Goal: Task Accomplishment & Management: Manage account settings

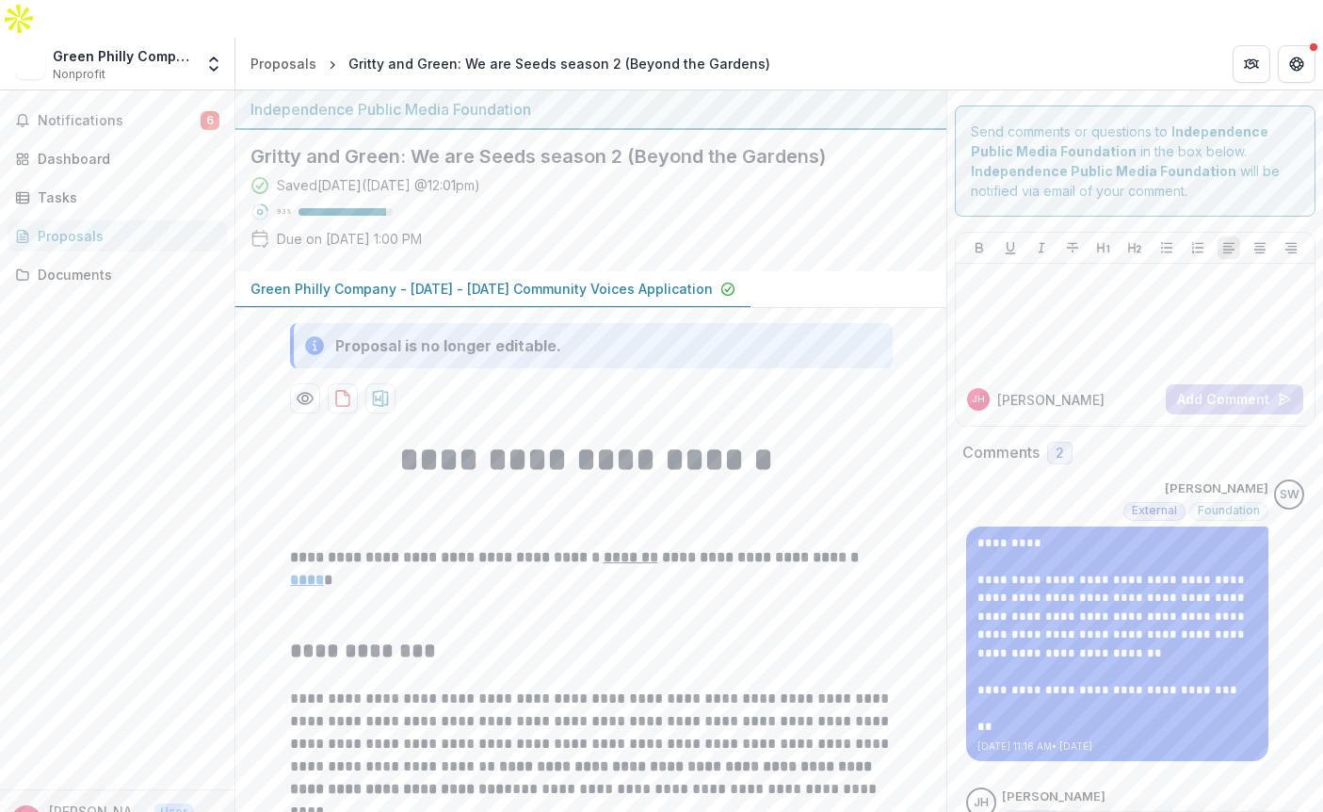
scroll to position [12, 0]
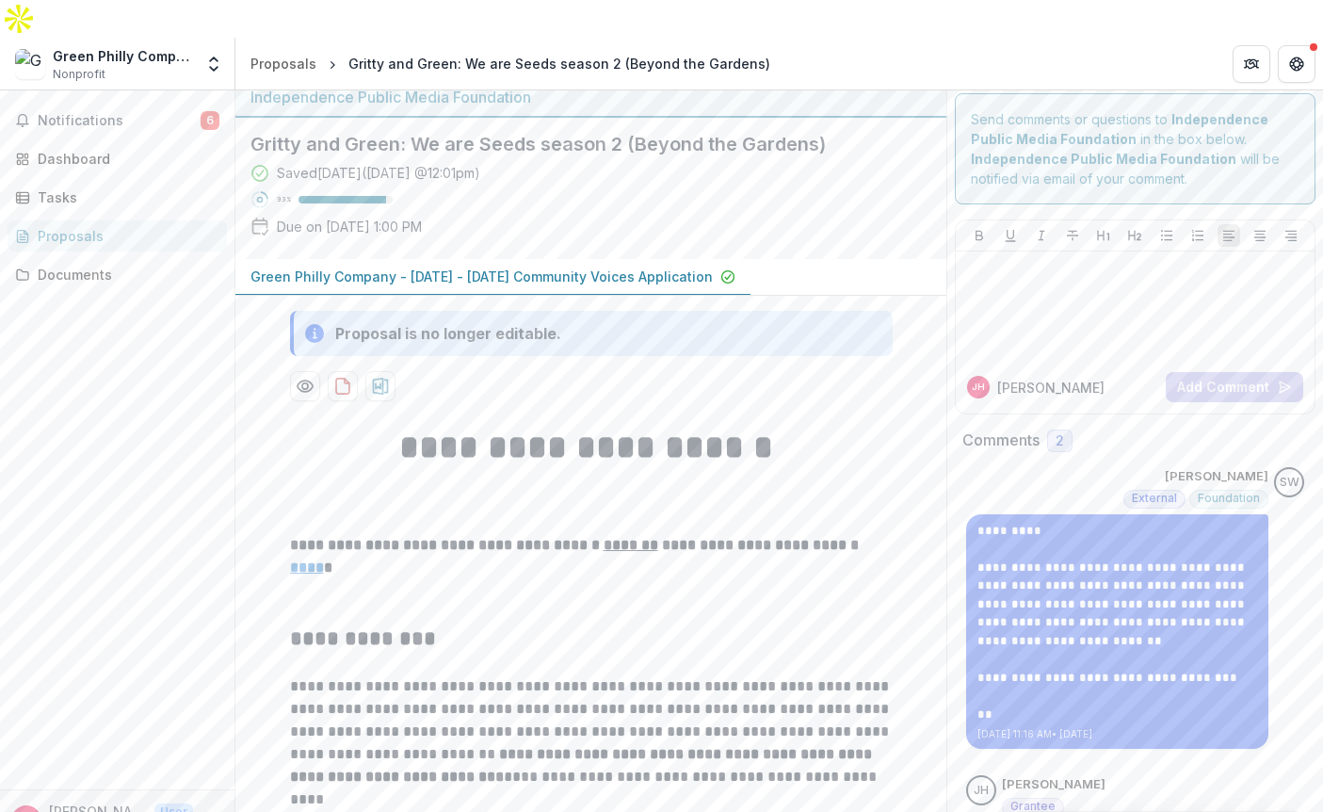
click at [124, 99] on div "Notifications 6 Dashboard Tasks Proposals Documents" at bounding box center [117, 439] width 234 height 699
click at [126, 113] on span "Notifications" at bounding box center [119, 121] width 163 height 16
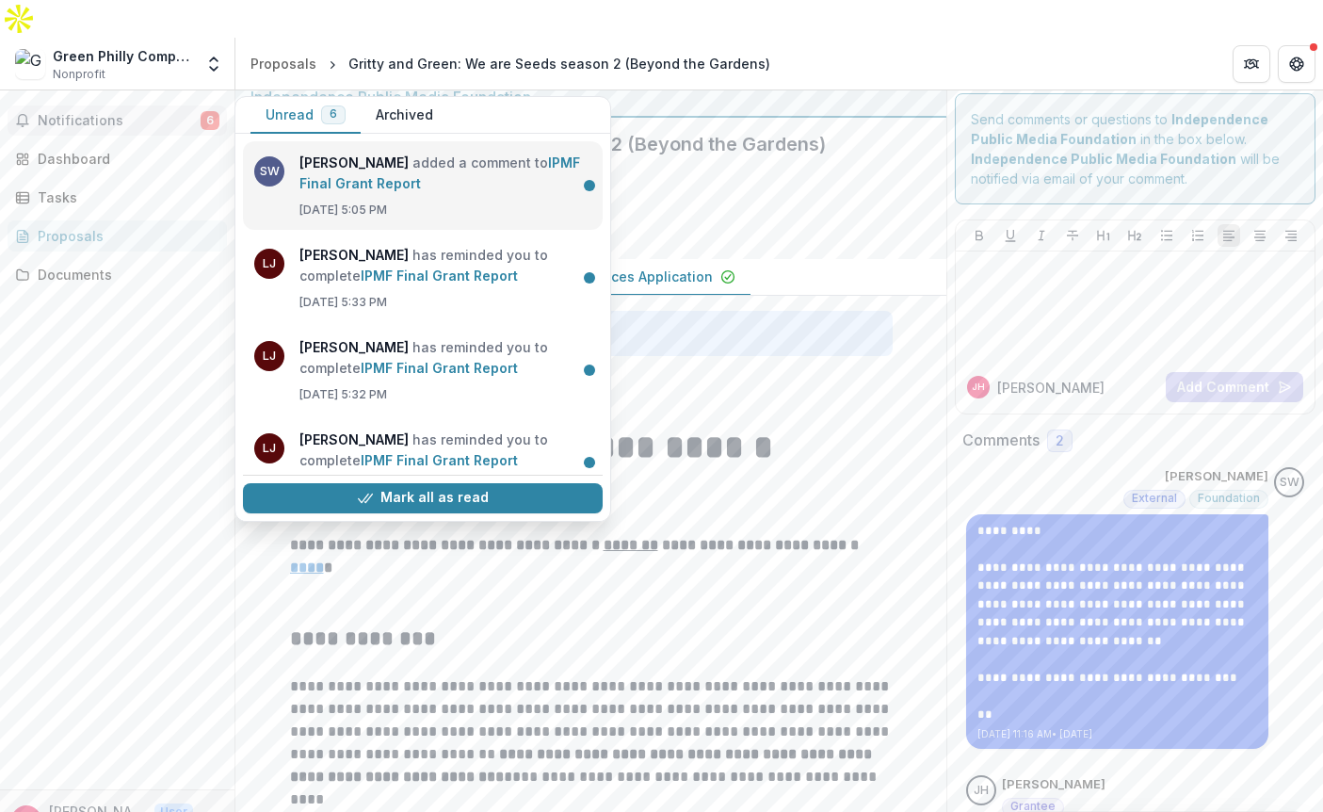
click at [432, 154] on link "IPMF Final Grant Report" at bounding box center [439, 172] width 281 height 37
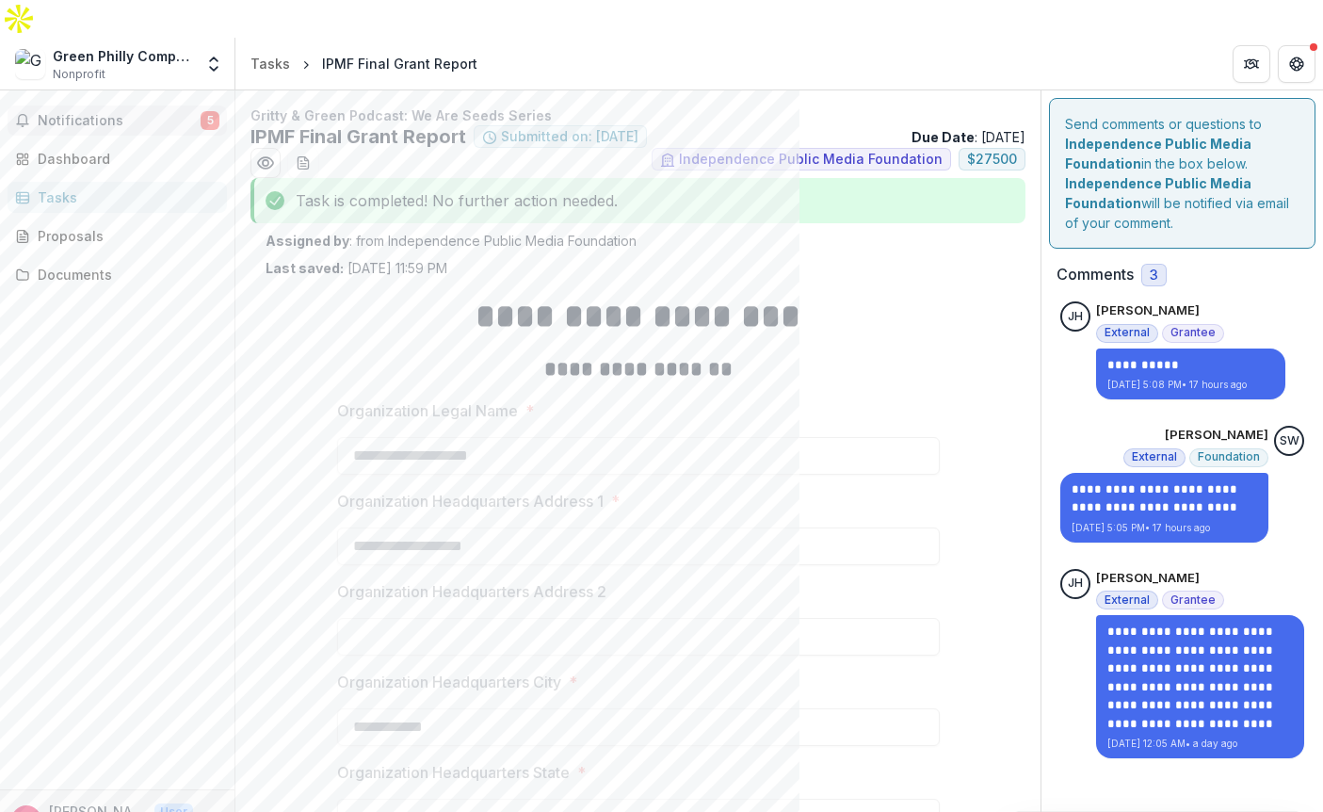
click at [99, 113] on span "Notifications" at bounding box center [119, 121] width 163 height 16
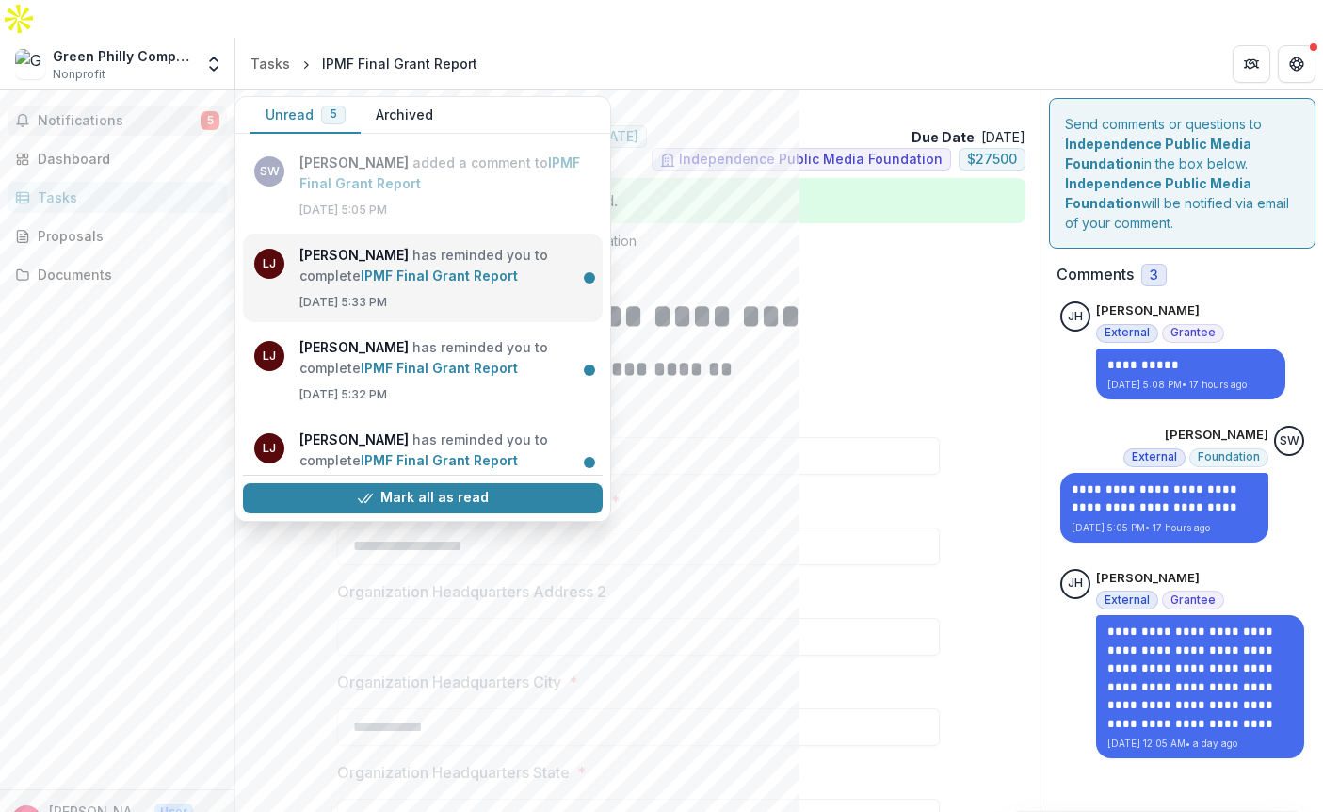
click at [361, 267] on link "IPMF Final Grant Report" at bounding box center [439, 275] width 157 height 16
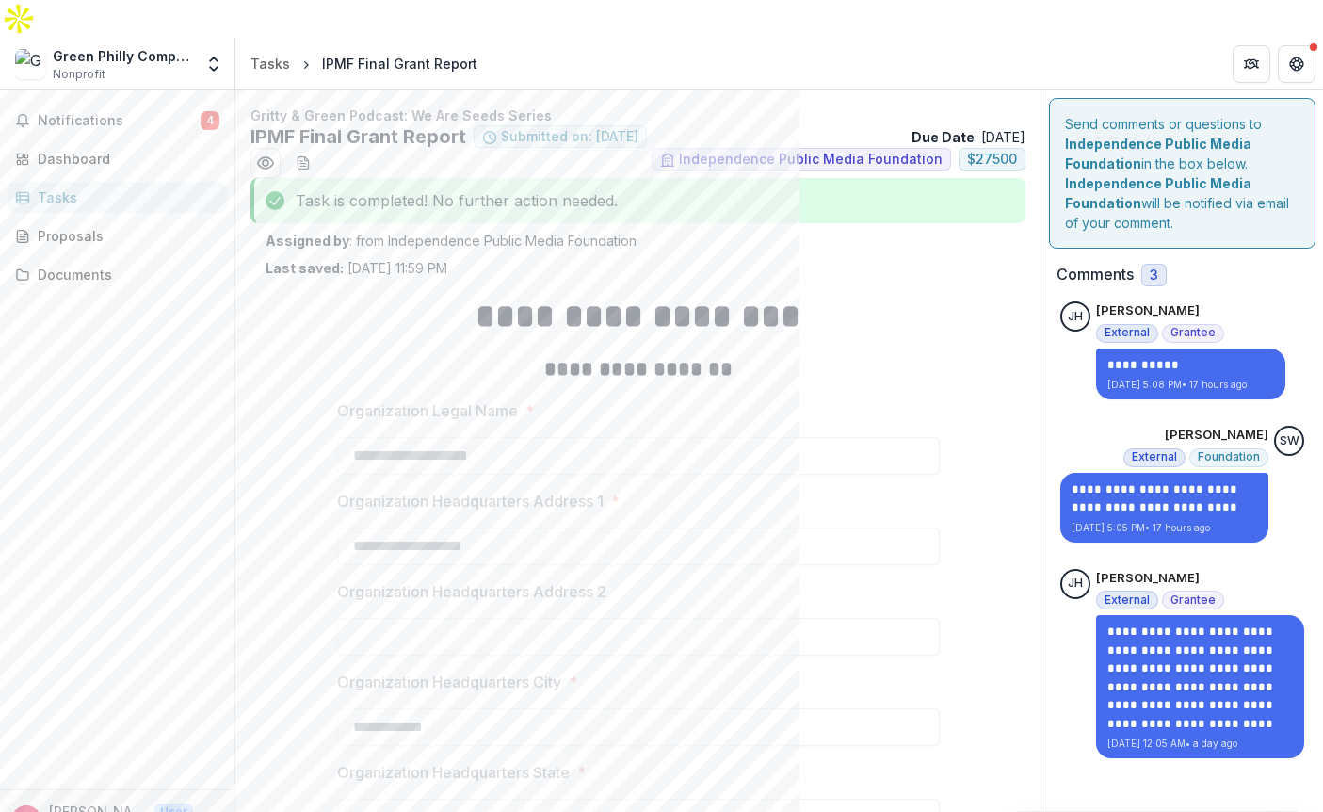
click at [177, 90] on div "Notifications 4 Dashboard Tasks Proposals Documents" at bounding box center [117, 439] width 234 height 699
click at [172, 105] on button "Notifications 4" at bounding box center [117, 120] width 219 height 30
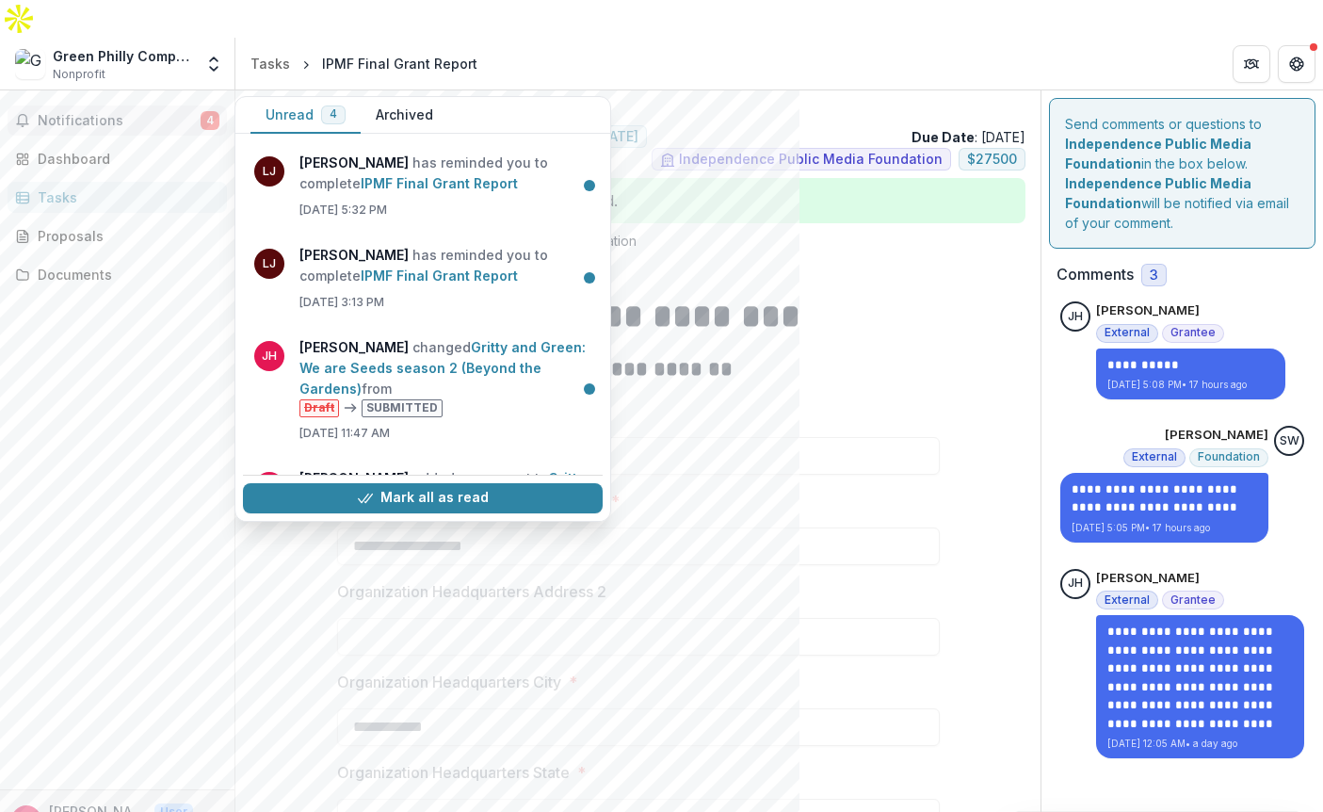
click at [139, 113] on span "Notifications" at bounding box center [119, 121] width 163 height 16
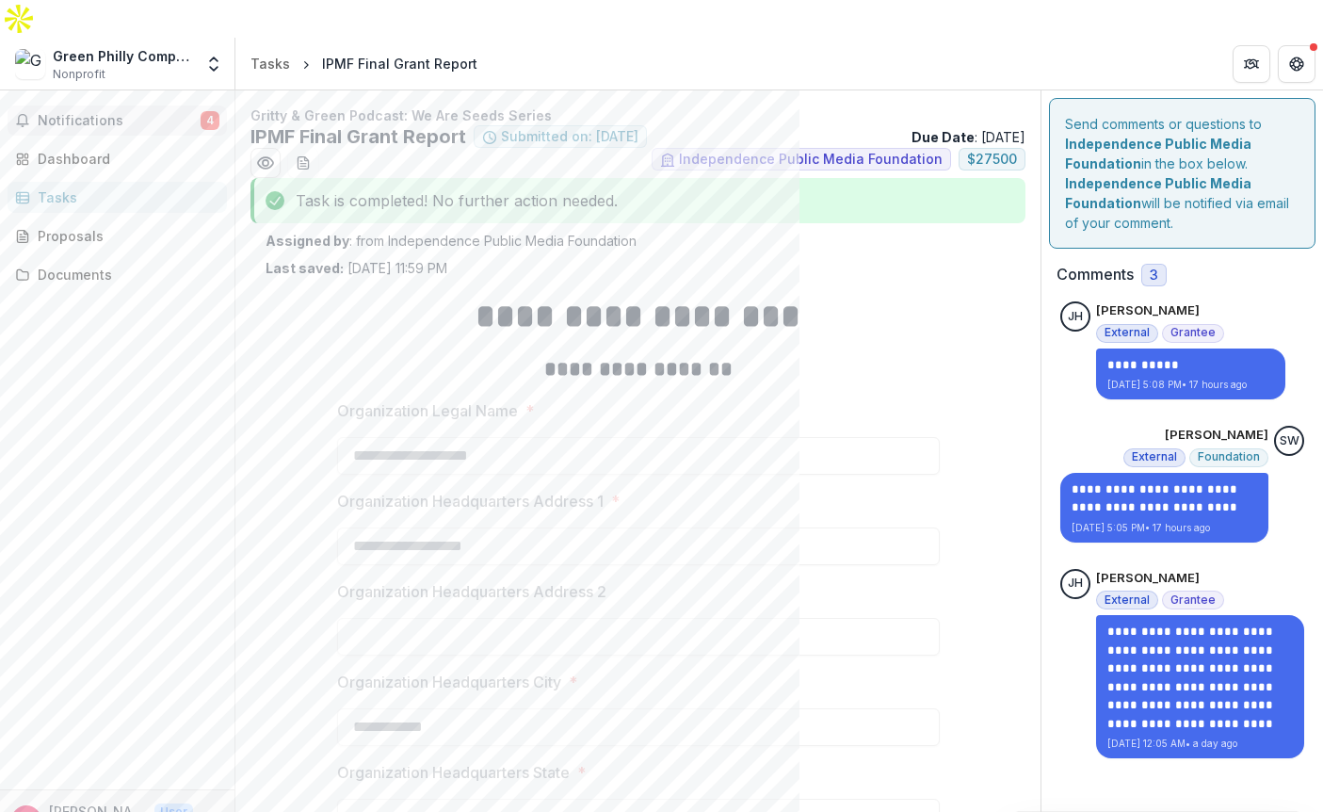
click at [121, 113] on span "Notifications" at bounding box center [119, 121] width 163 height 16
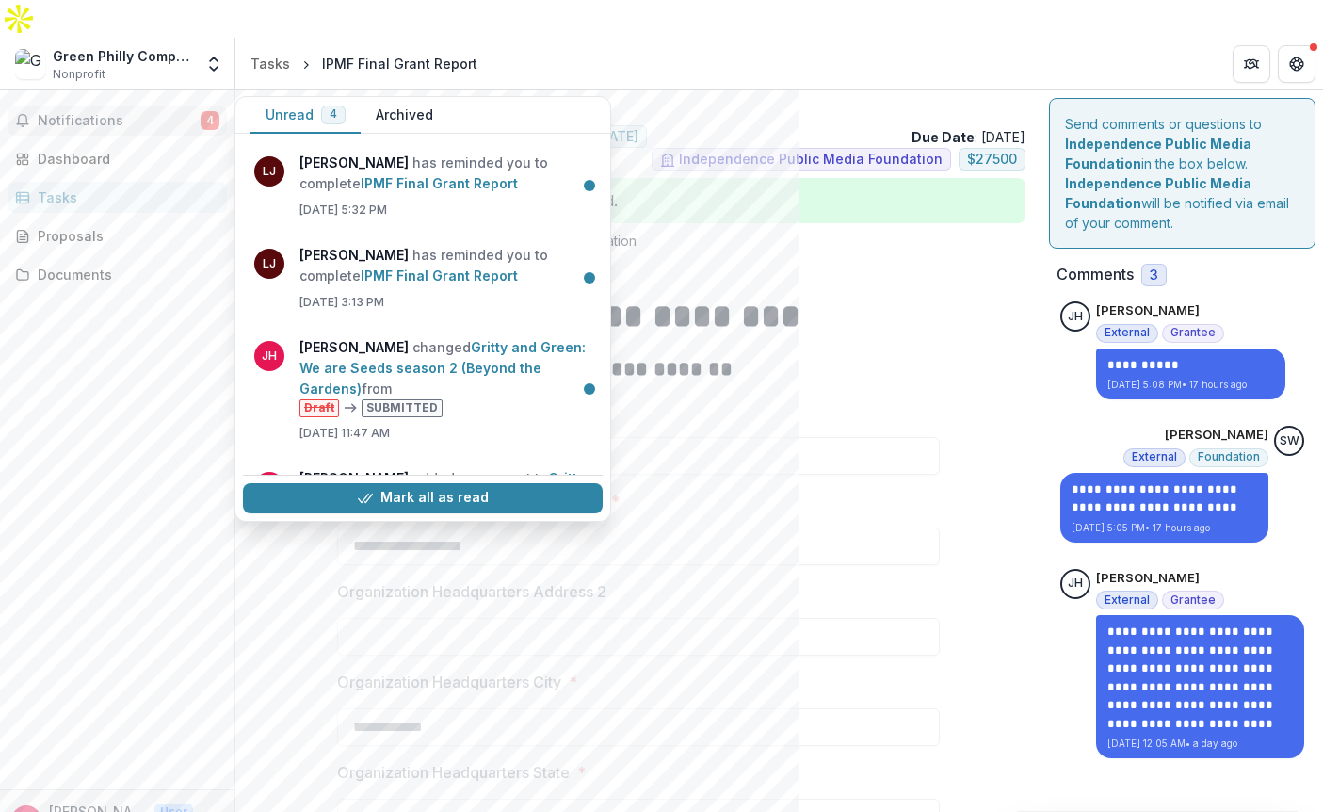
click at [305, 97] on button "Unread 4" at bounding box center [305, 115] width 110 height 37
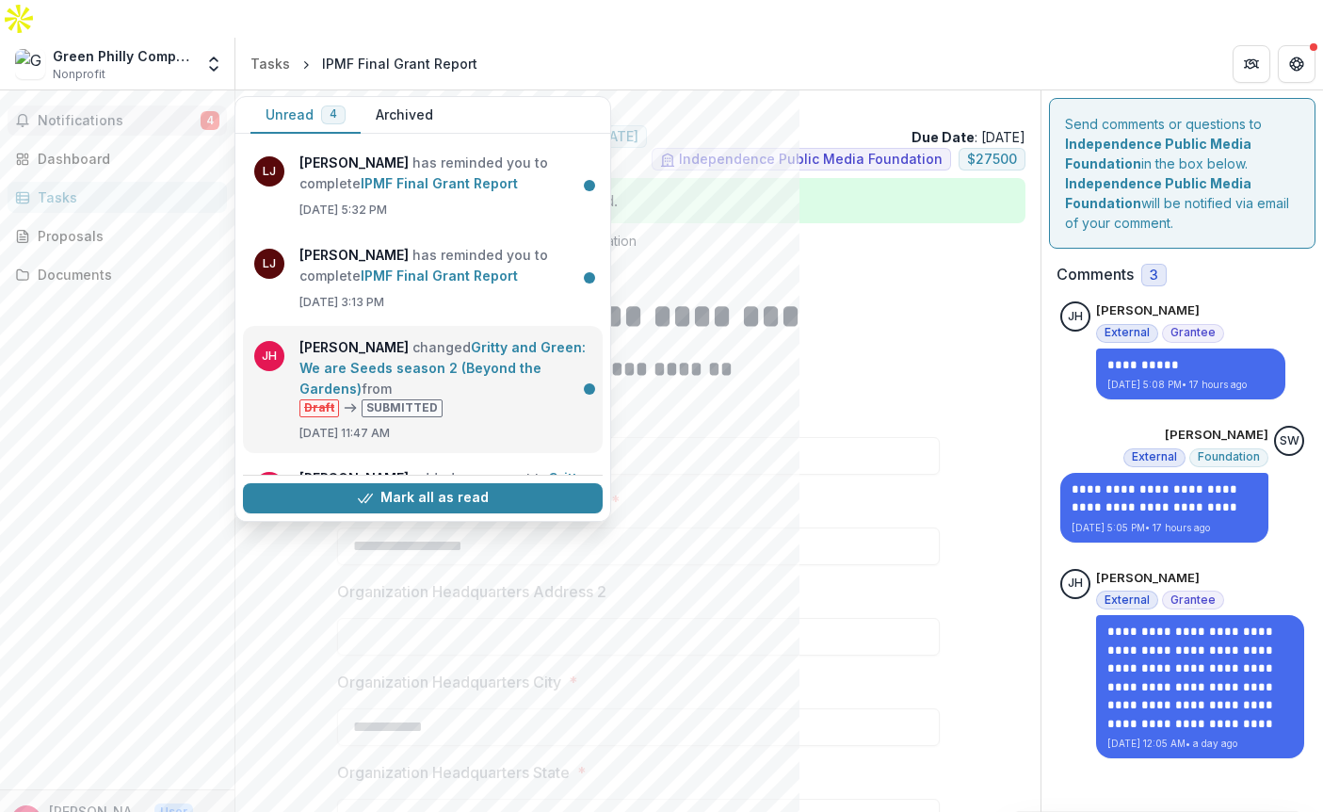
scroll to position [95, 0]
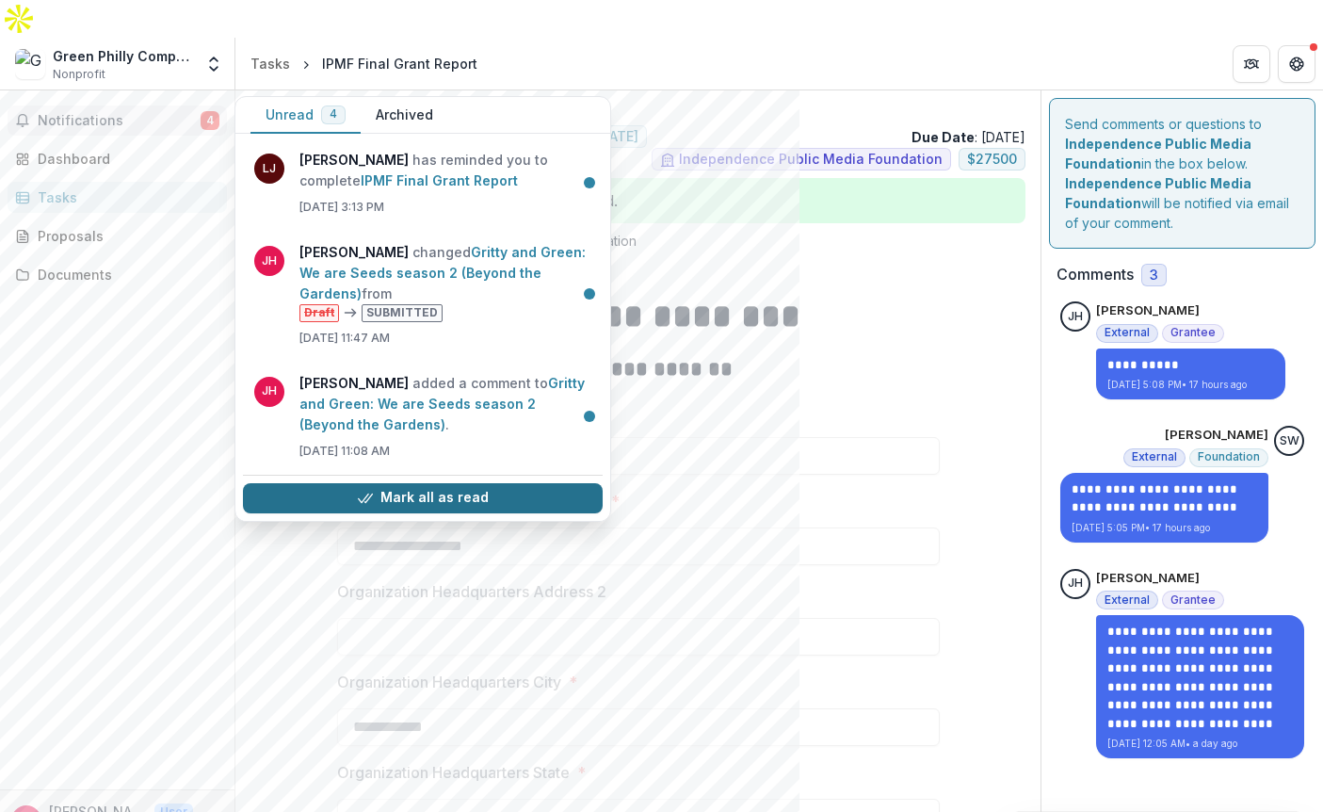
click at [386, 483] on button "Mark all as read" at bounding box center [423, 498] width 360 height 30
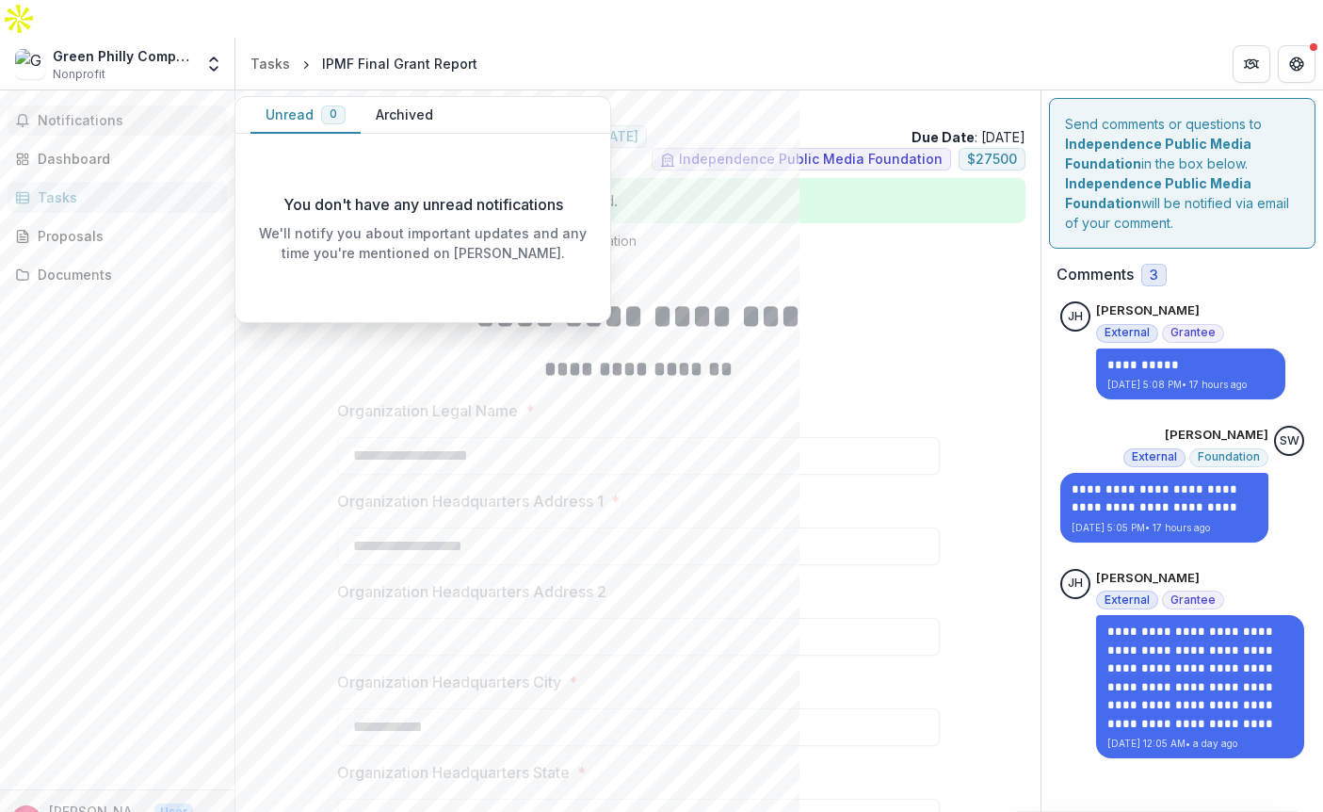
scroll to position [0, 0]
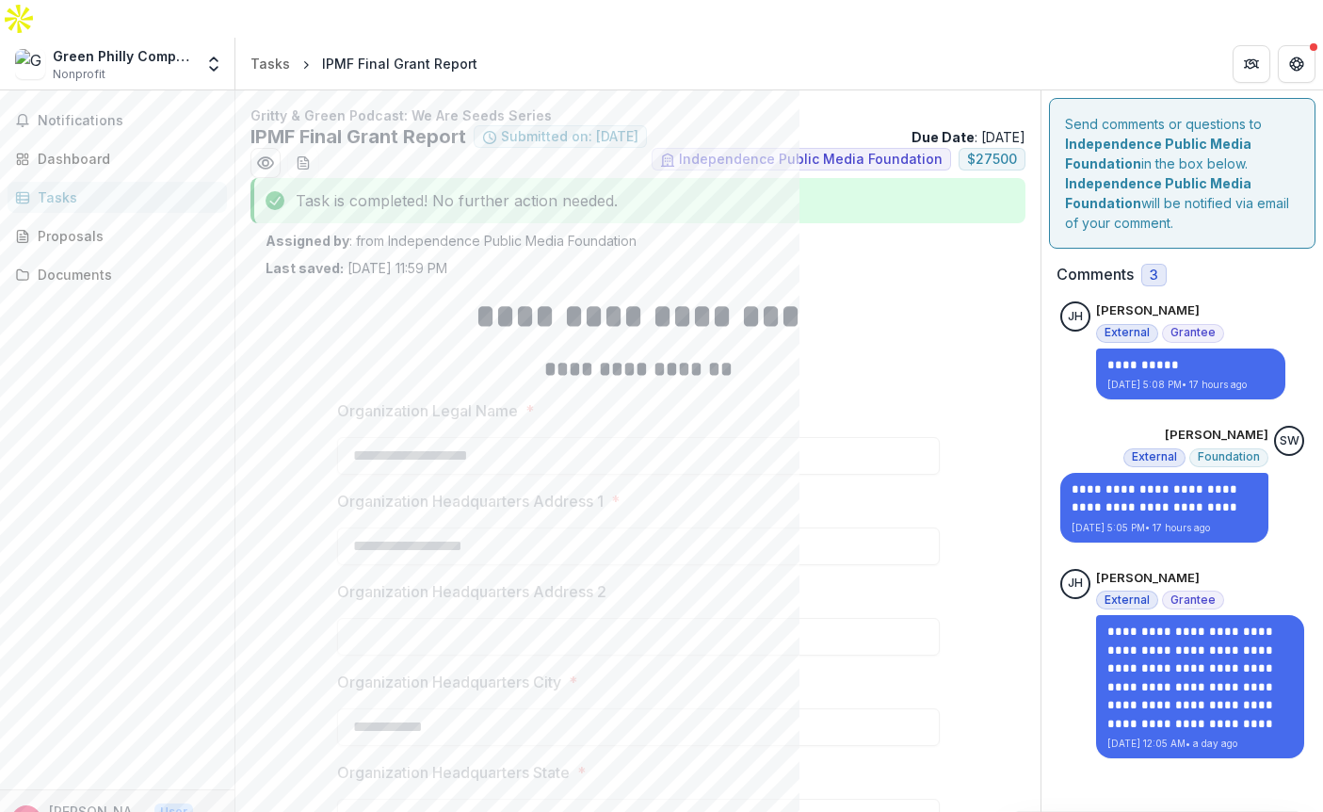
click at [169, 383] on div "Notifications Unread 0 Archived You don't have any unread notifications We'll n…" at bounding box center [117, 439] width 234 height 699
